Goal: Use online tool/utility: Utilize a website feature to perform a specific function

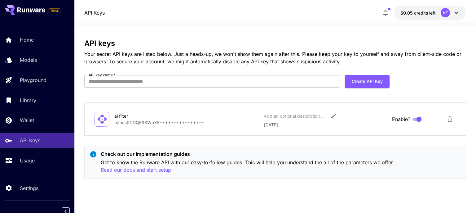
click at [30, 162] on p "Usage" at bounding box center [27, 159] width 15 height 7
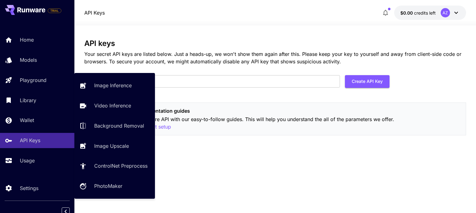
click at [35, 80] on p "Playground" at bounding box center [33, 79] width 27 height 7
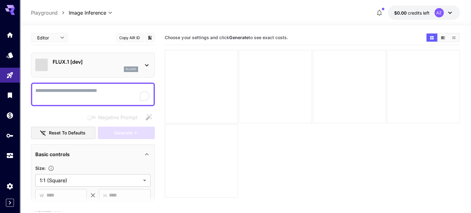
click at [6, 38] on link at bounding box center [10, 34] width 20 height 15
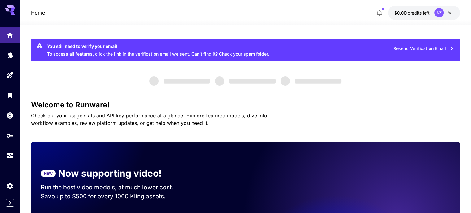
click at [444, 9] on div "AZ" at bounding box center [444, 12] width 19 height 9
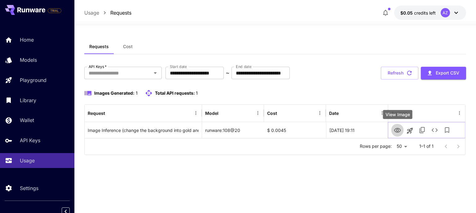
click at [395, 128] on icon "View Image" at bounding box center [396, 129] width 7 height 7
